Goal: Task Accomplishment & Management: Manage account settings

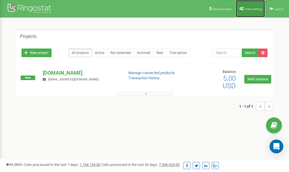
click at [249, 10] on span "Profile settings" at bounding box center [253, 8] width 17 height 3
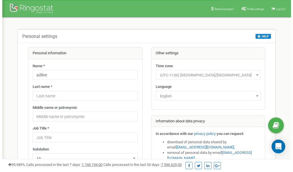
scroll to position [29, 0]
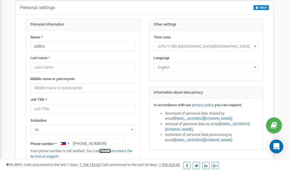
click at [106, 151] on link "verify it" at bounding box center [105, 150] width 12 height 4
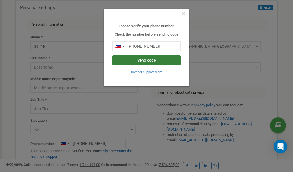
click at [148, 60] on button "Send code" at bounding box center [147, 60] width 68 height 10
